Goal: Task Accomplishment & Management: Complete application form

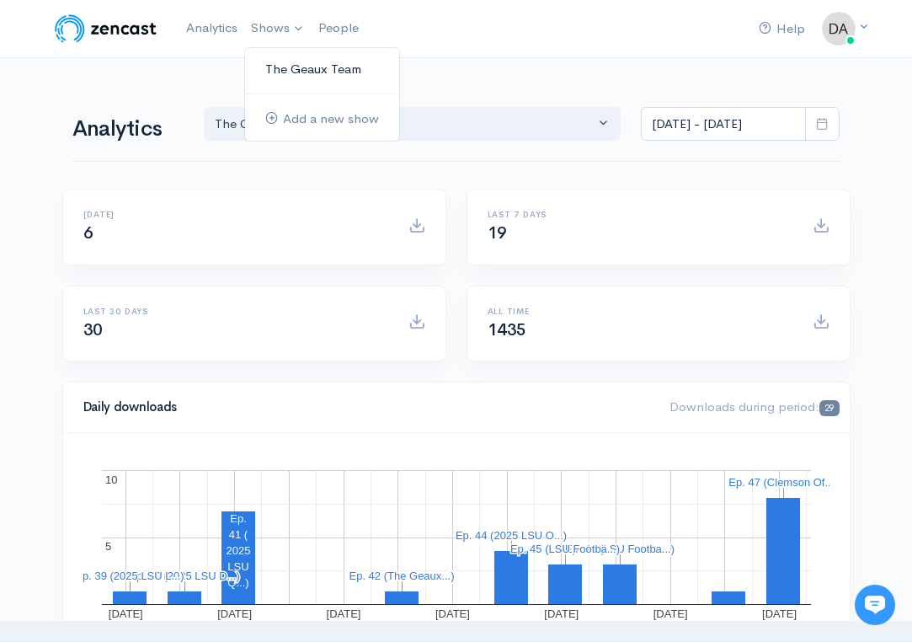
click at [291, 70] on link "The Geaux Team" at bounding box center [322, 69] width 154 height 29
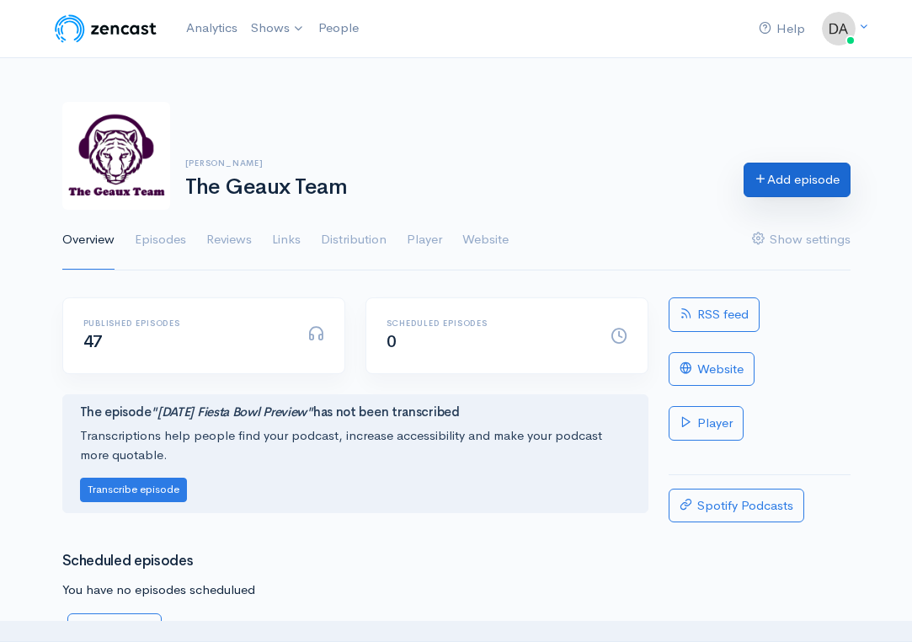
click at [796, 182] on link "Add episode" at bounding box center [797, 180] width 107 height 35
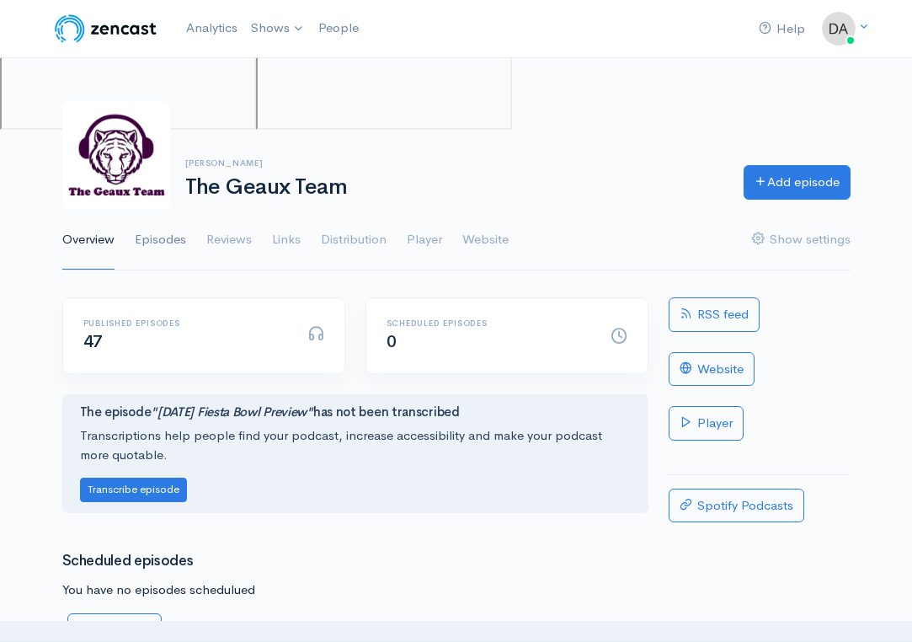
click at [162, 244] on link "Episodes" at bounding box center [160, 240] width 51 height 61
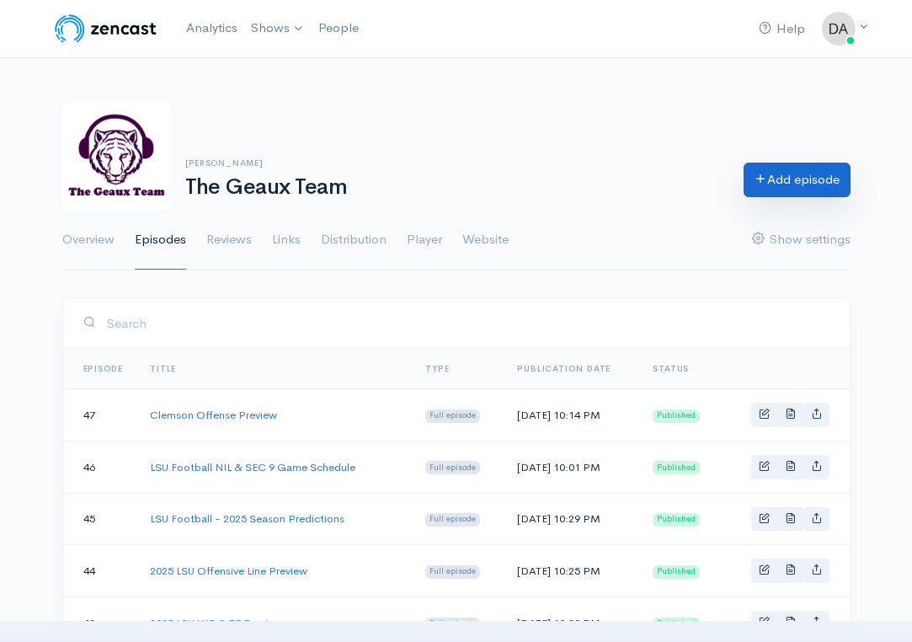
click at [774, 176] on link "Add episode" at bounding box center [797, 180] width 107 height 35
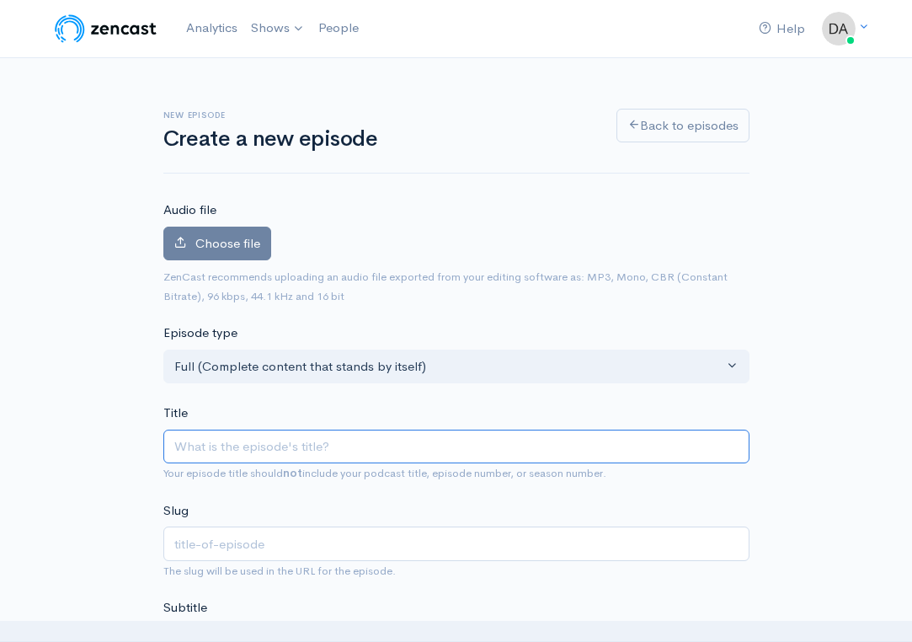
click at [353, 431] on input "Title" at bounding box center [456, 447] width 586 height 35
type input "C"
type input "c"
type input "Cl"
type input "cl"
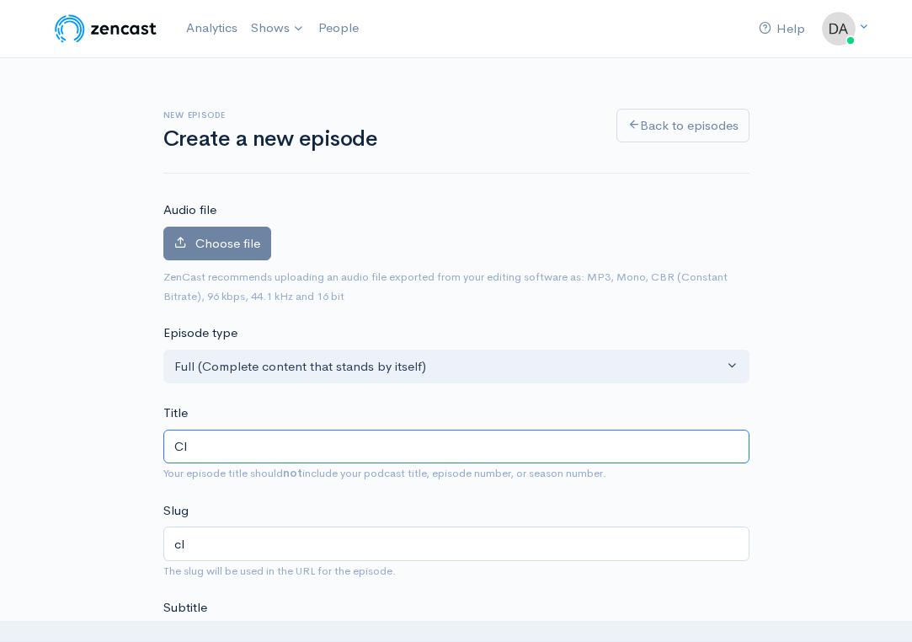
type input "Cle"
type input "cle"
type input "Clenm"
type input "clenm"
type input "Clenms"
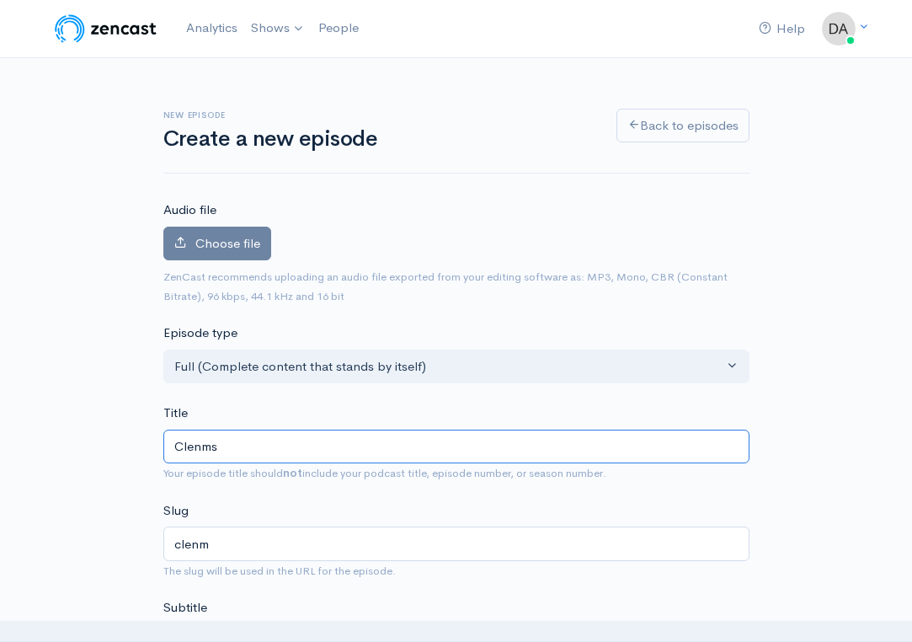
type input "clenms"
type input "Clenm"
type input "clenm"
type input "Clen"
type input "clen"
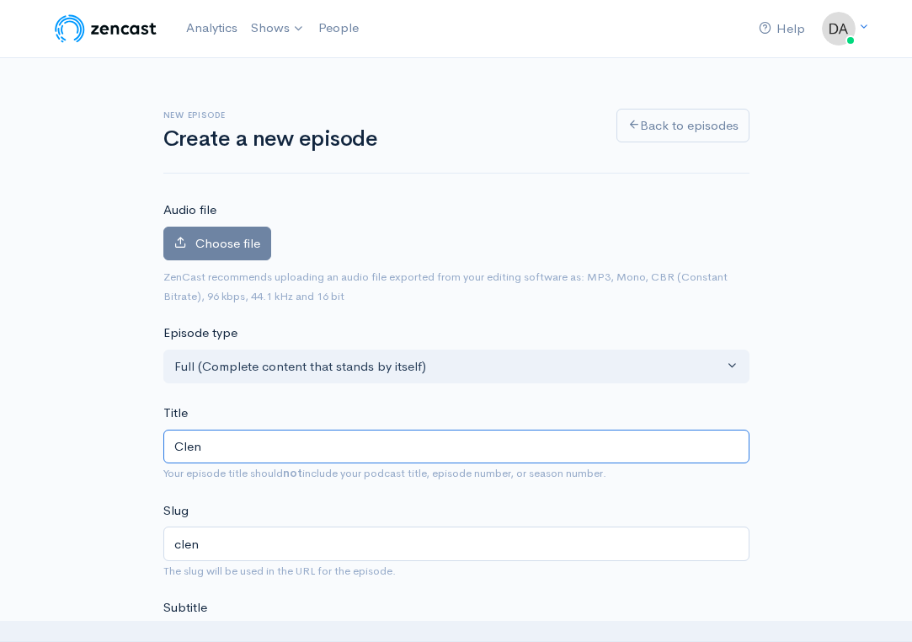
type input "Cle"
type input "cle"
type input "[PERSON_NAME]"
type input "Clemso"
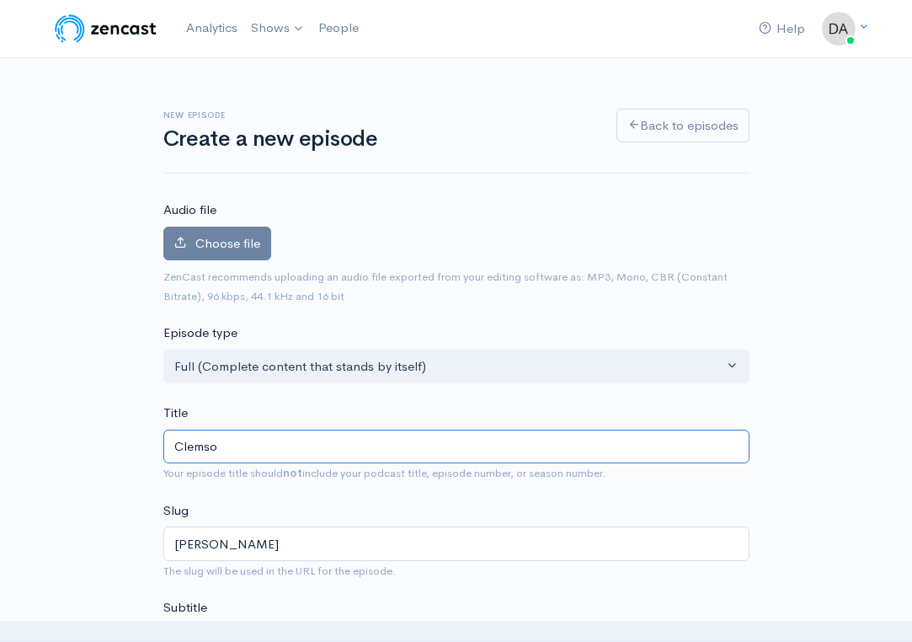
type input "clemso"
type input "Clemson"
type input "clemson"
type input "Clemson D"
type input "clemson-d"
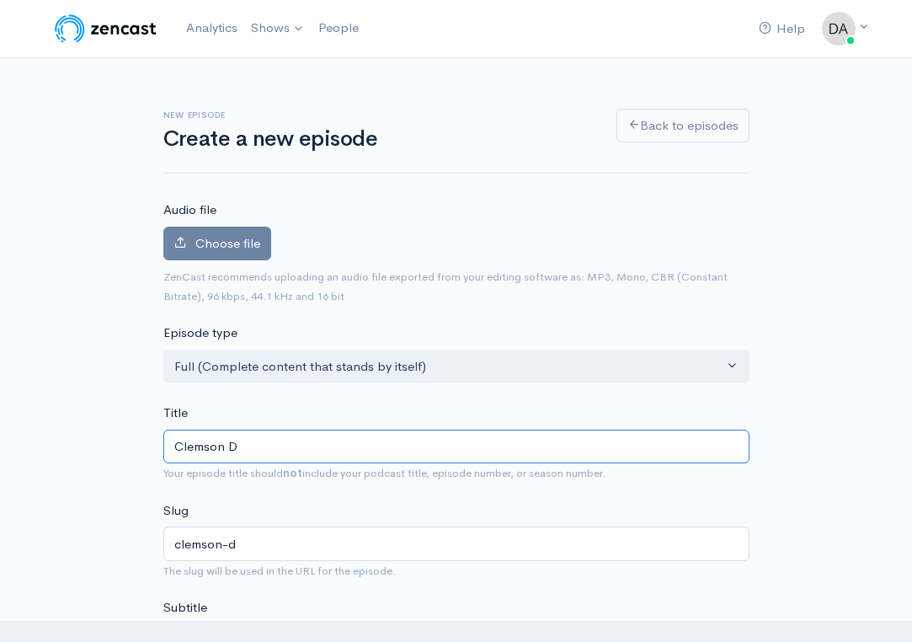
type input "Clemson De"
type input "clemson-de"
type input "Clemson Def"
type input "clemson-def"
type input "Clemson Defense"
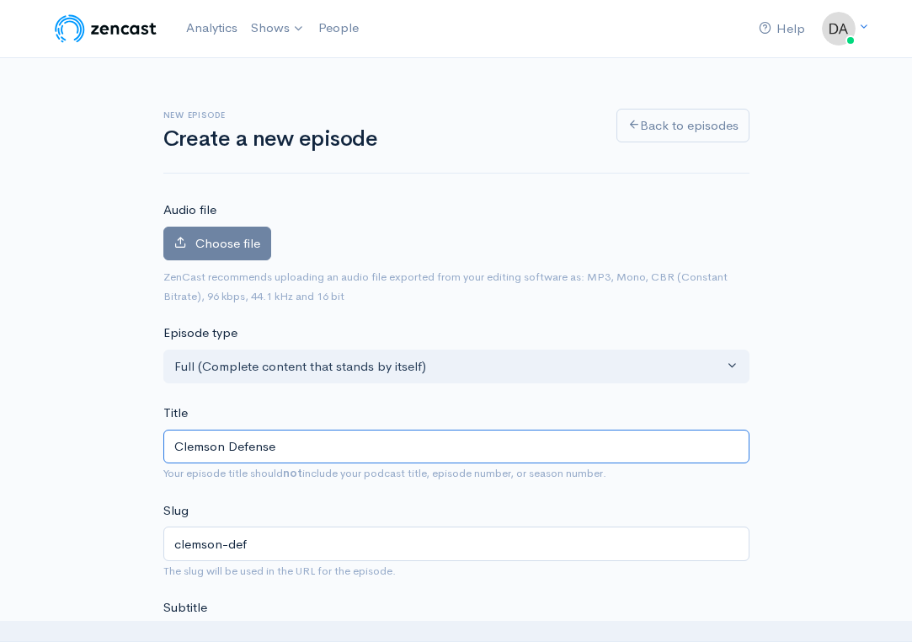
type input "clemson-defense"
type input "Clemson Defense P"
type input "clemson-defense-p"
type input "Clemson Defense Pr"
type input "clemson-defense-pr"
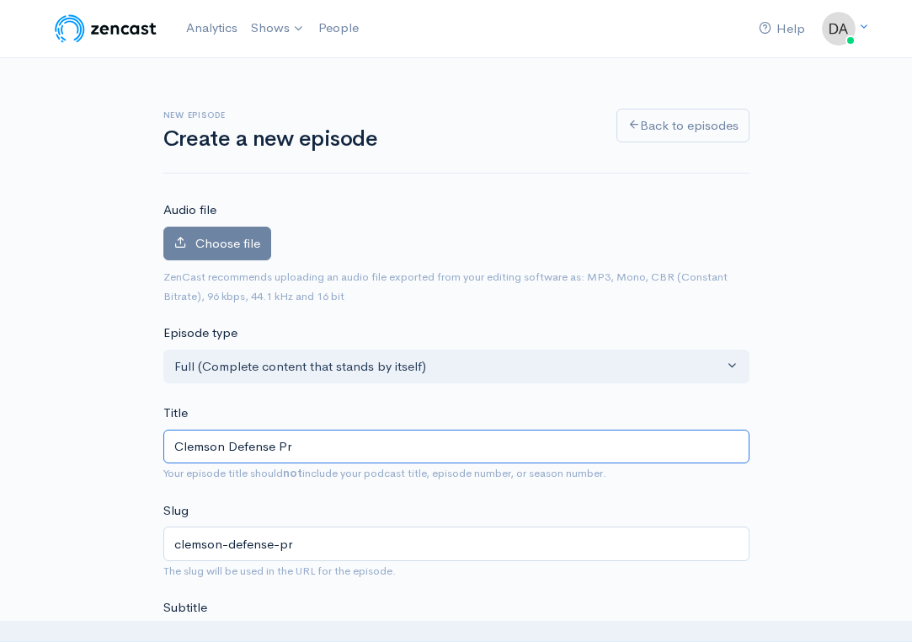
type input "Clemson Defense Pre"
type input "clemson-defense-pre"
type input "Clemson Defense Prev"
type input "clemson-defense-prev"
type input "Clemson Defense Previ"
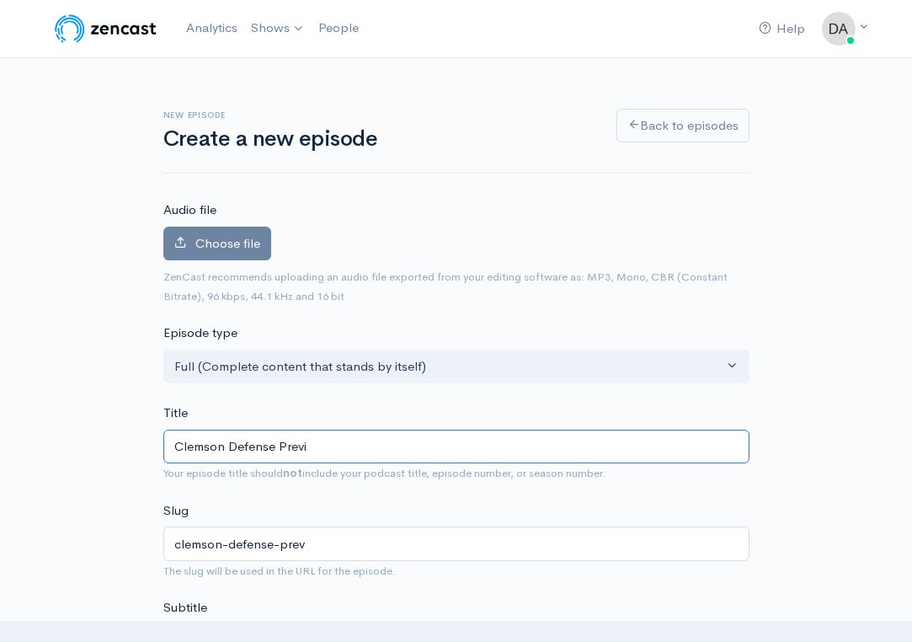
type input "clemson-defense-previ"
type input "Clemson Defense Previe"
type input "clemson-defense-previe"
type input "Clemson Defense Preview"
type input "clemson-defense-preview"
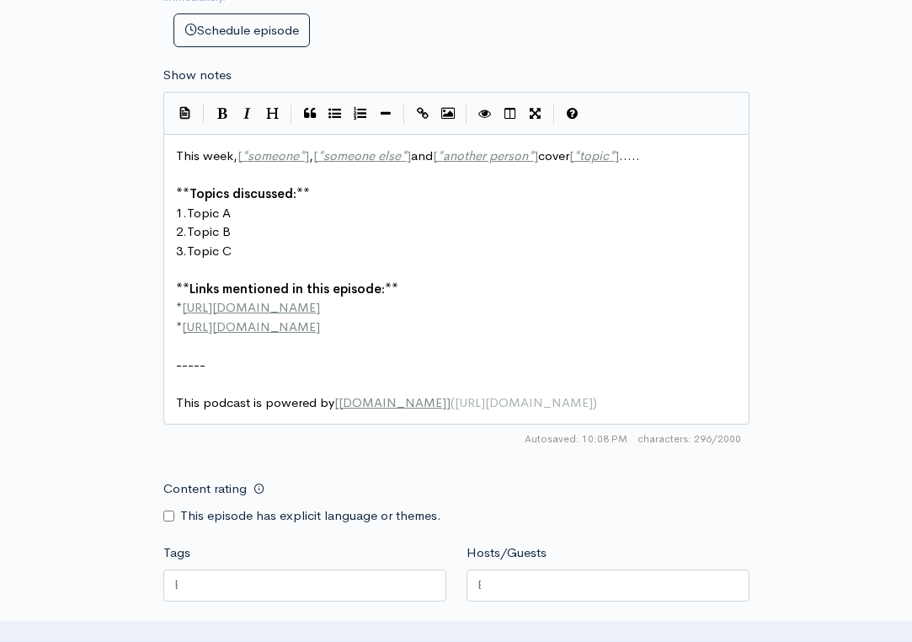
scroll to position [772, 0]
type input "Clemson Defense Preview"
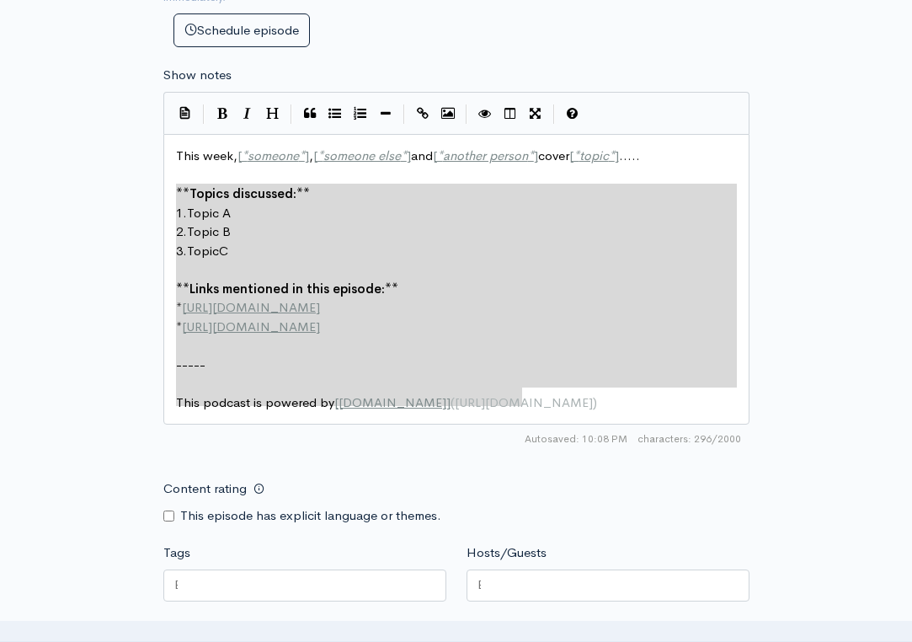
type textarea "This week, [*someone*], [*someone else*] and [*another person*] cover [*topic*]…"
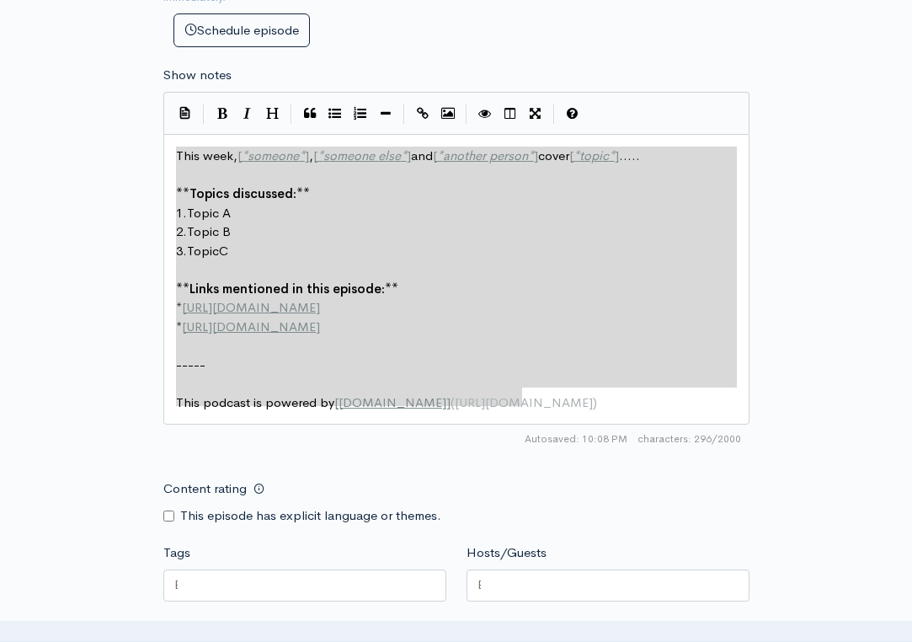
drag, startPoint x: 548, startPoint y: 393, endPoint x: 136, endPoint y: 142, distance: 482.4
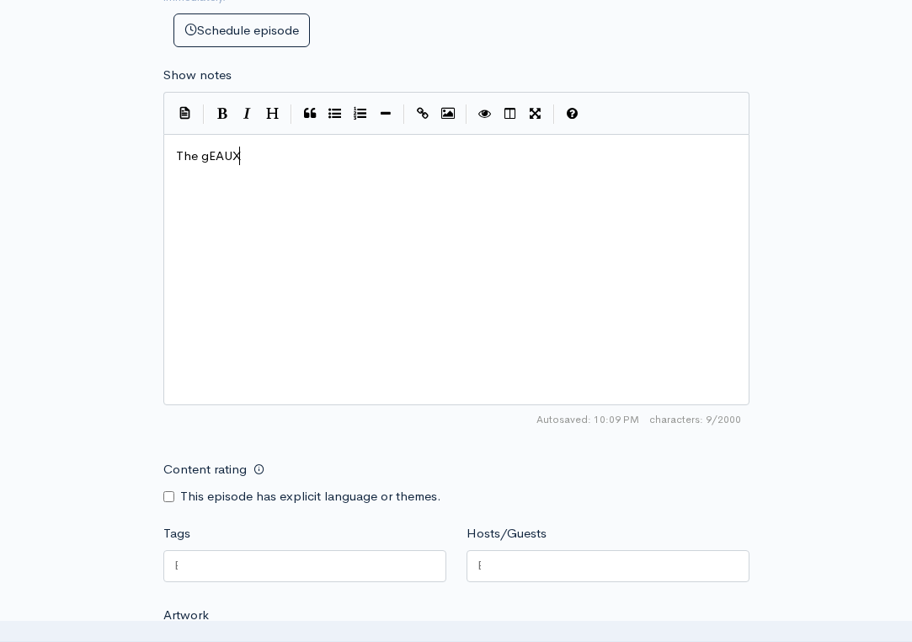
type textarea "The gEAUX"
type textarea "Guea"
type textarea "eaux Team previews and break downs"
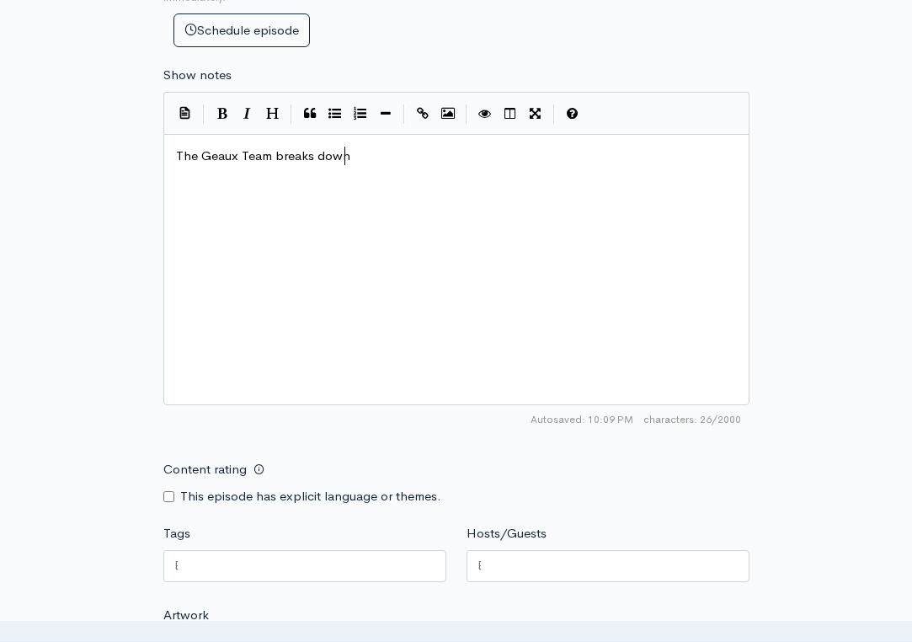
scroll to position [0, 75]
type textarea "breaks down and preview"
type textarea "s"
type textarea "Clemson d"
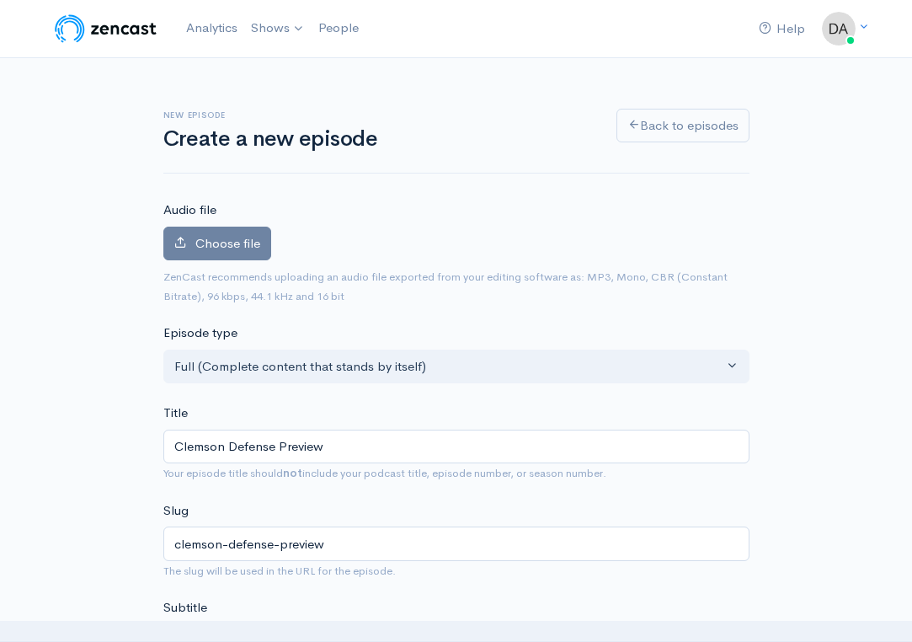
scroll to position [0, 0]
type textarea "'s defense."
click at [221, 240] on span "Choose file" at bounding box center [227, 243] width 65 height 16
click at [0, 0] on input "Choose file" at bounding box center [0, 0] width 0 height 0
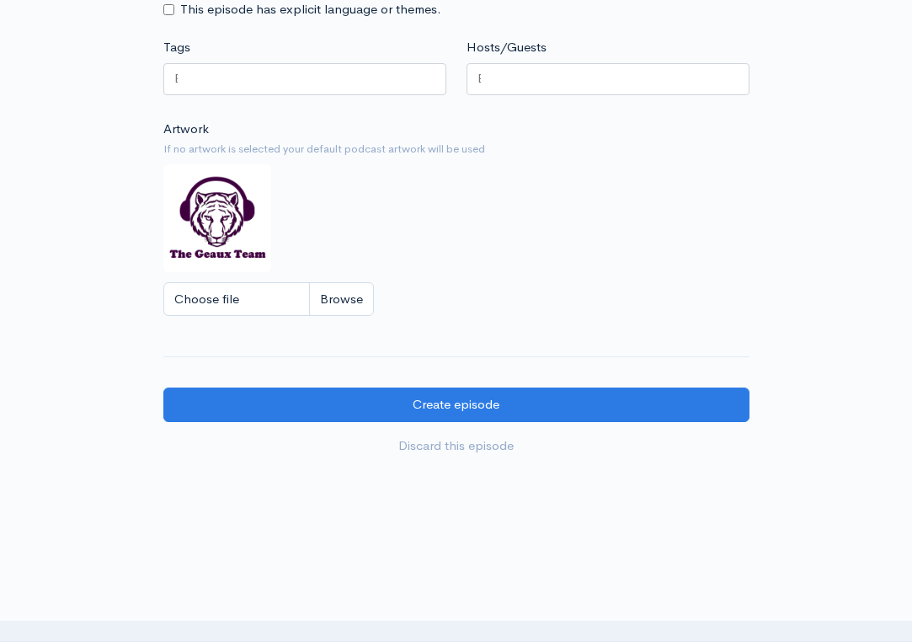
scroll to position [1359, 0]
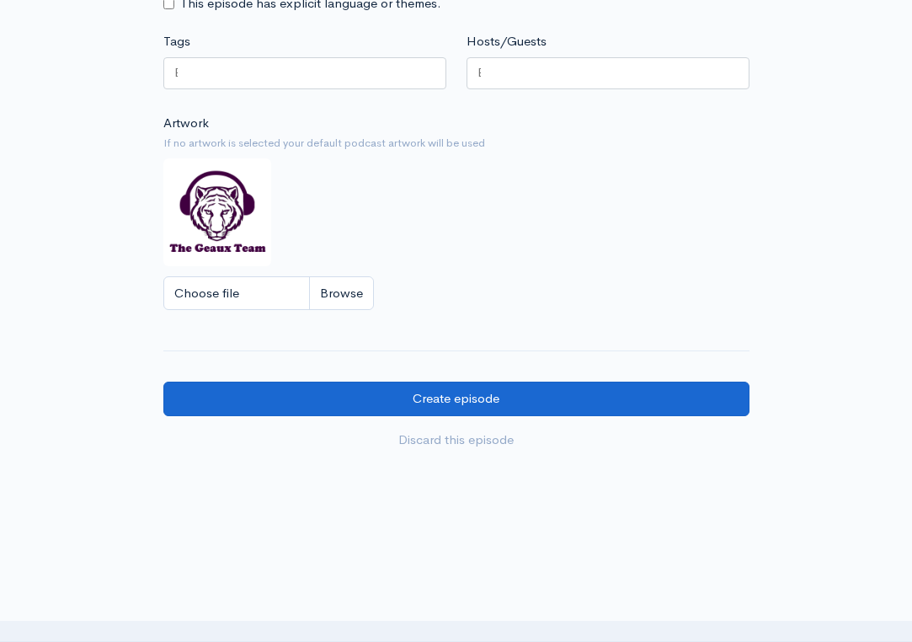
click at [553, 382] on input "Create episode" at bounding box center [456, 399] width 586 height 35
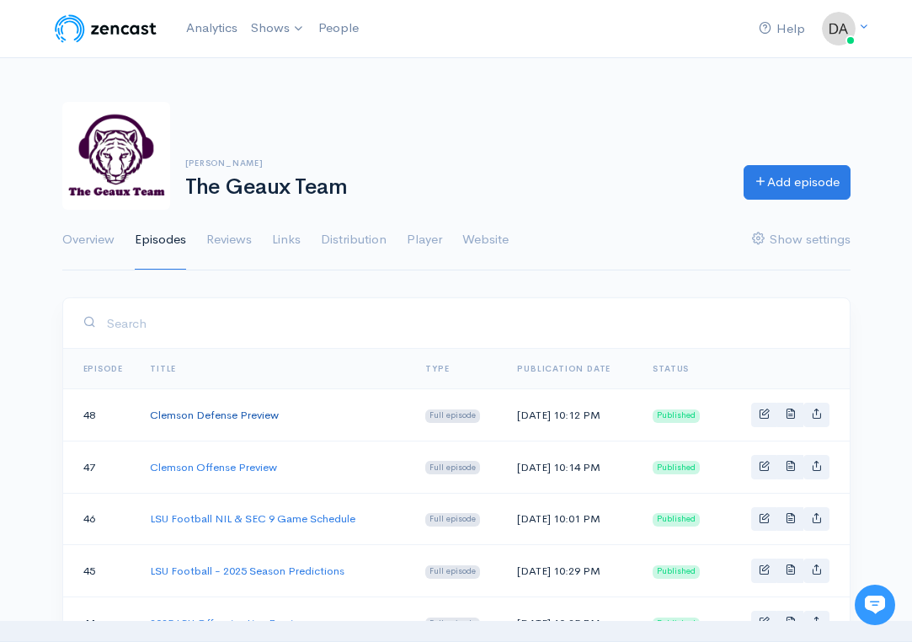
click at [247, 416] on link "Clemson Defense Preview" at bounding box center [214, 415] width 129 height 14
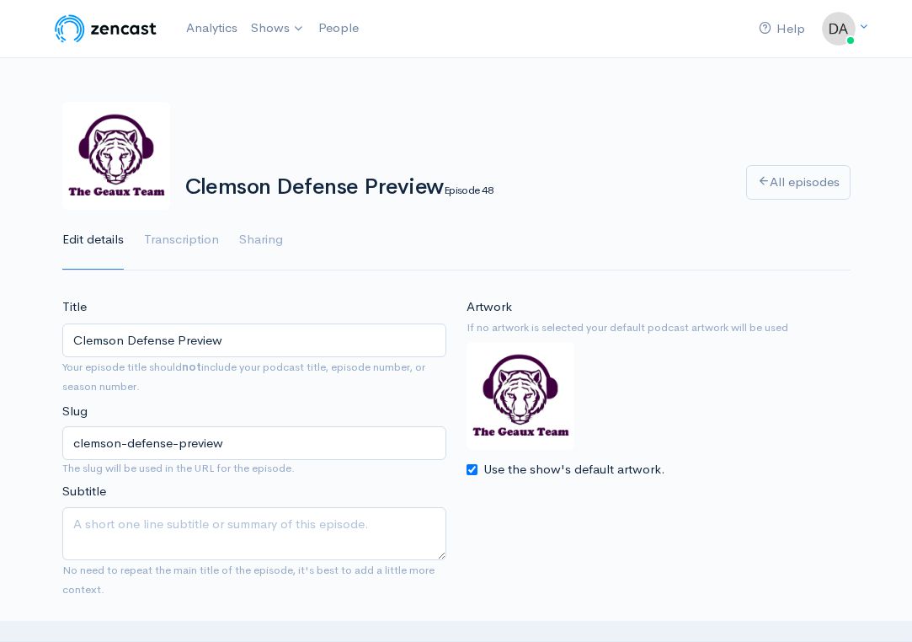
click at [218, 339] on input "Clemson Defense Preview" at bounding box center [254, 340] width 384 height 35
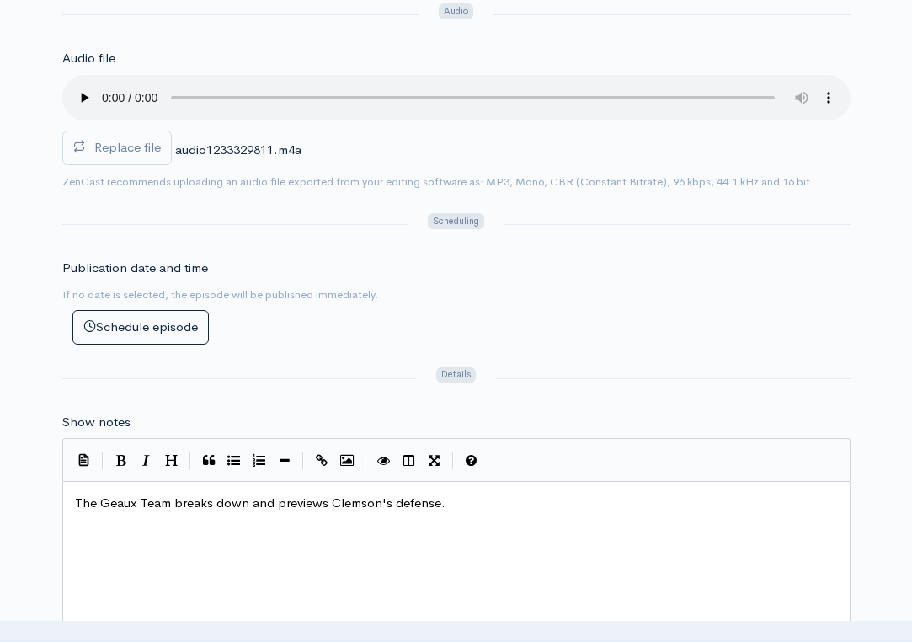
scroll to position [655, 0]
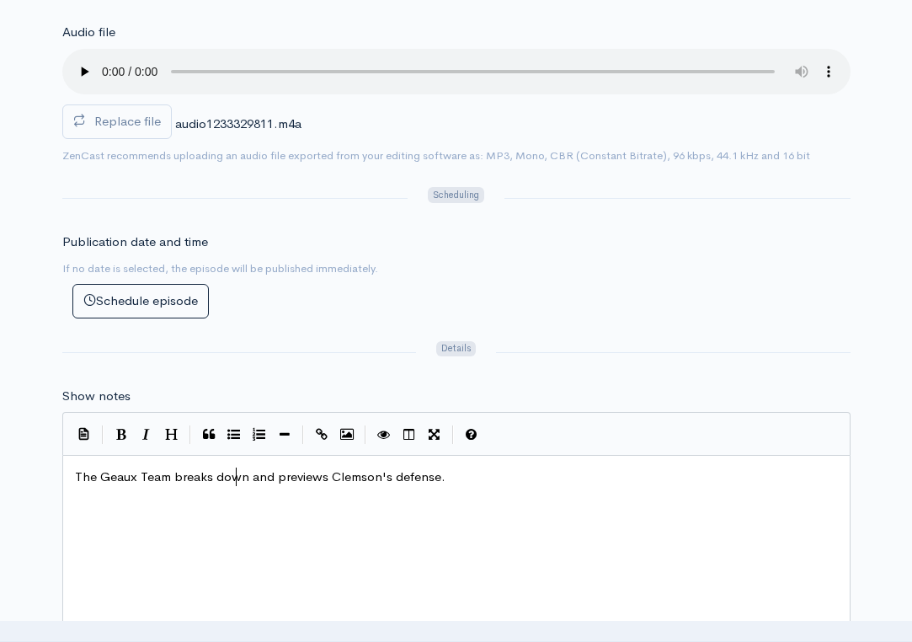
click at [238, 468] on span "The Geaux Team breaks down and previews Clemson's defense." at bounding box center [260, 476] width 371 height 16
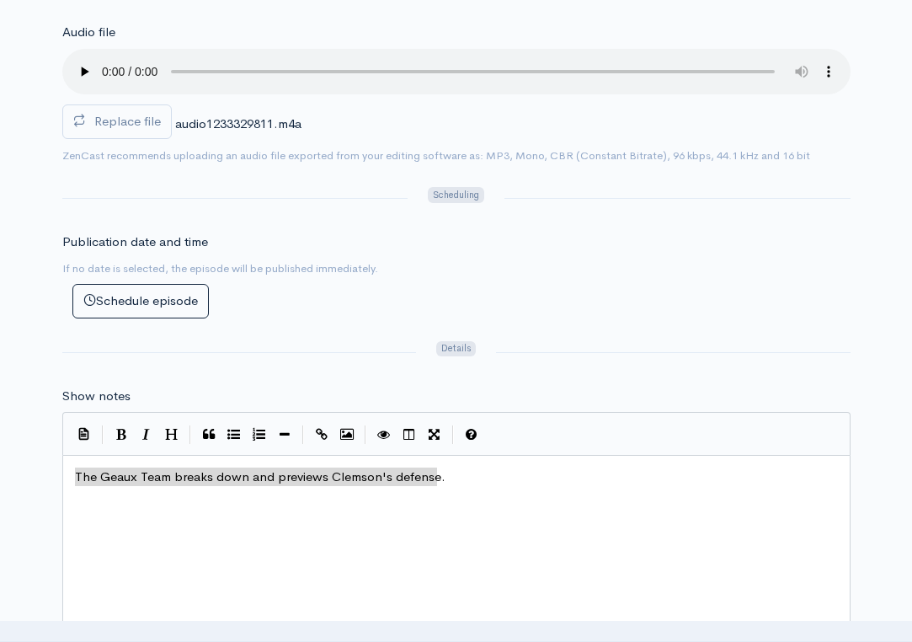
scroll to position [8, 0]
type textarea "The Geaux Team breaks down and previews Clemson's defense."
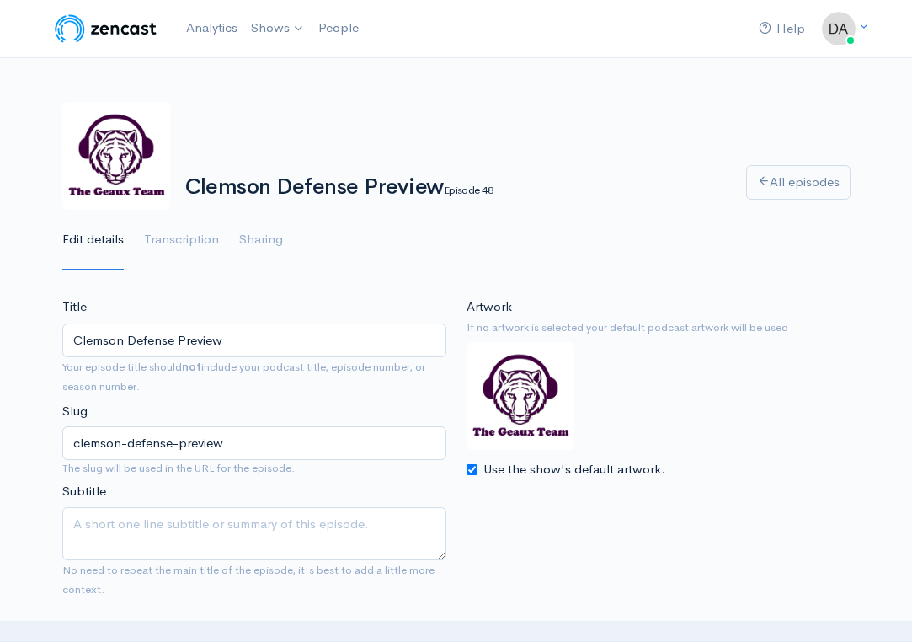
scroll to position [0, 0]
click at [201, 34] on link "Analytics" at bounding box center [211, 28] width 65 height 36
